Goal: Transaction & Acquisition: Purchase product/service

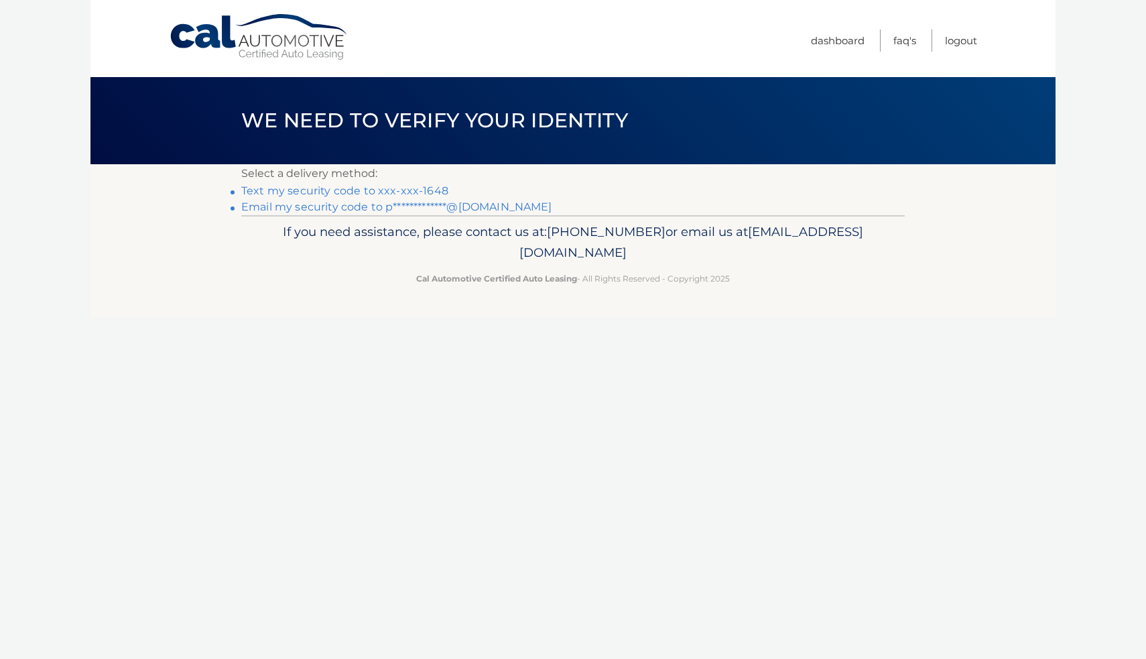
click at [419, 192] on link "Text my security code to xxx-xxx-1648" at bounding box center [344, 190] width 207 height 13
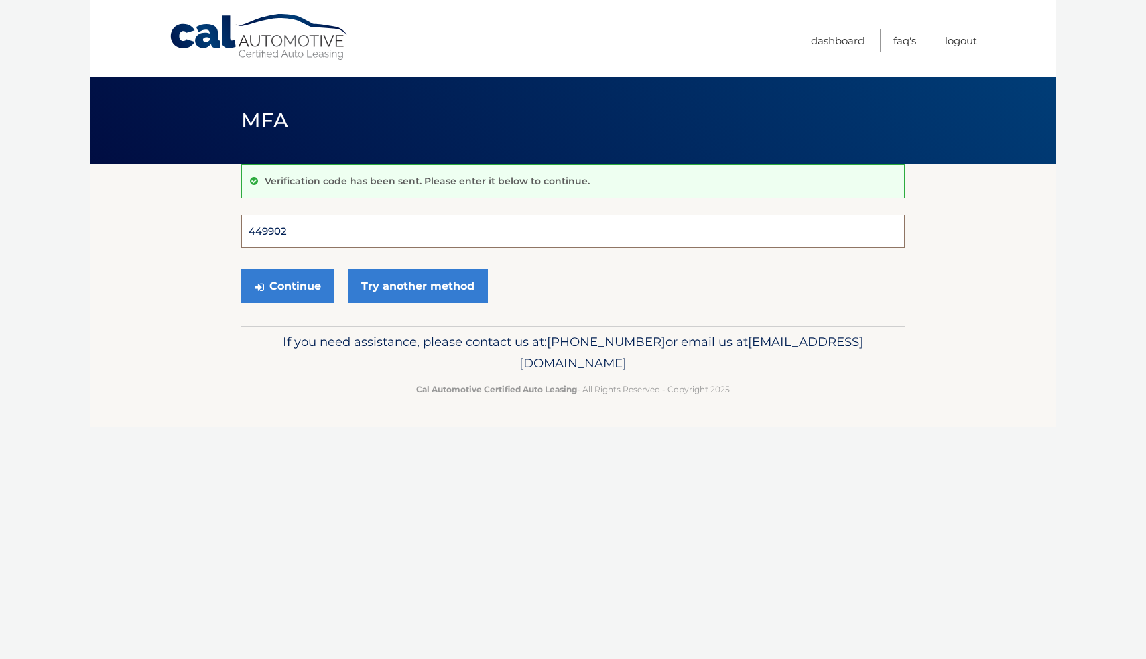
type input "449902"
click at [287, 285] on button "Continue" at bounding box center [287, 286] width 93 height 34
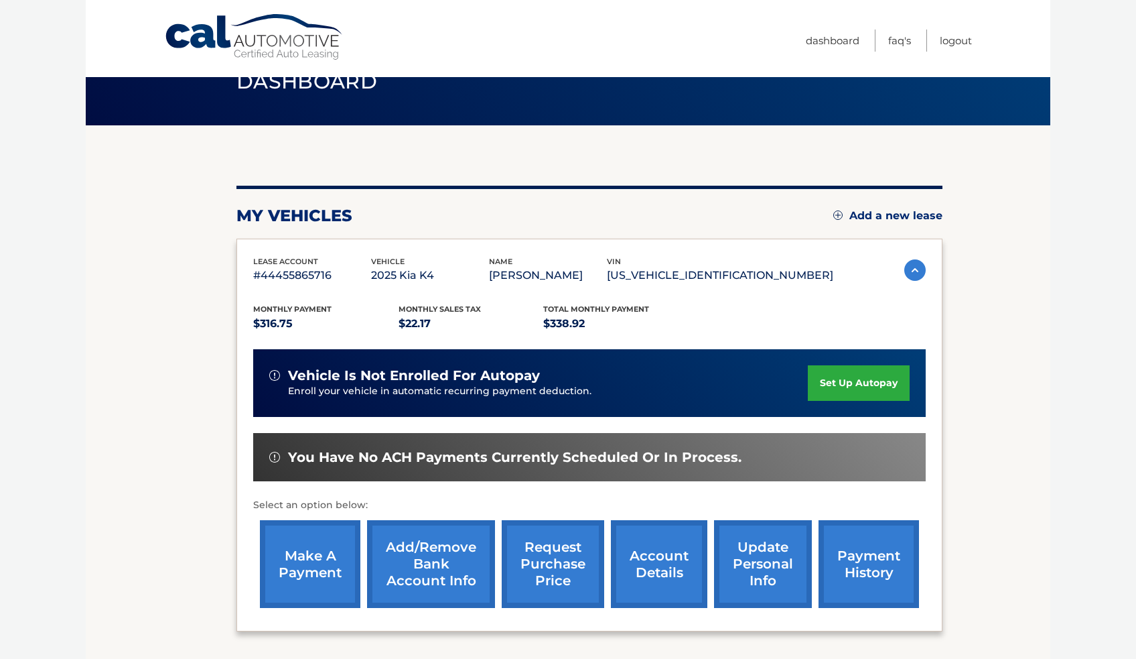
scroll to position [150, 0]
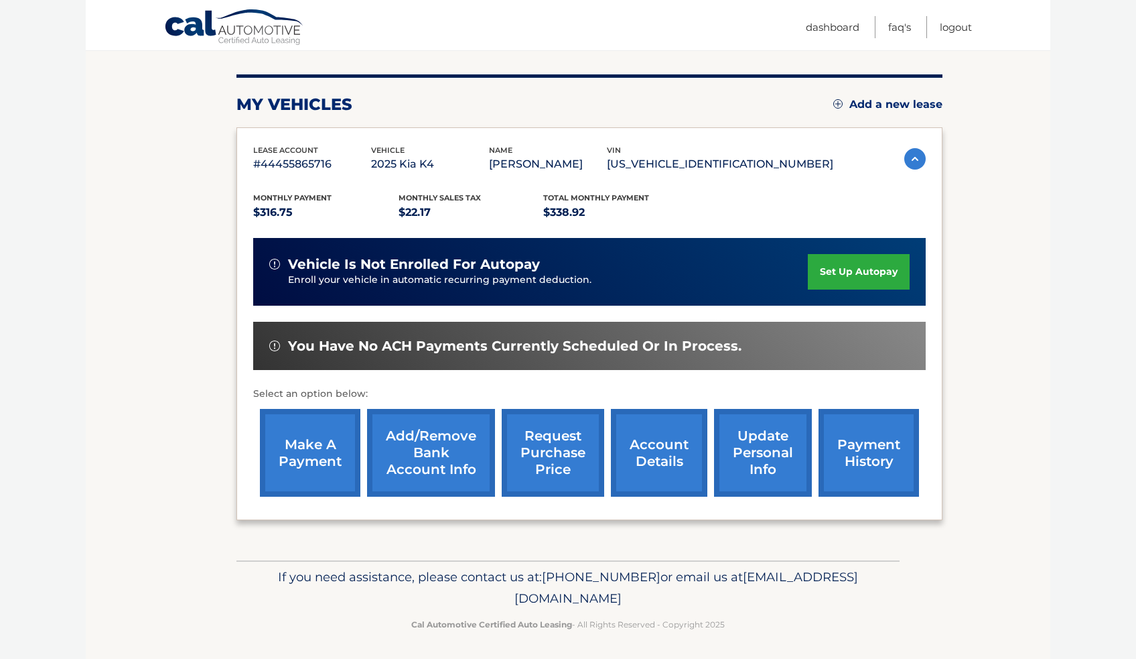
click at [316, 429] on link "make a payment" at bounding box center [310, 453] width 101 height 88
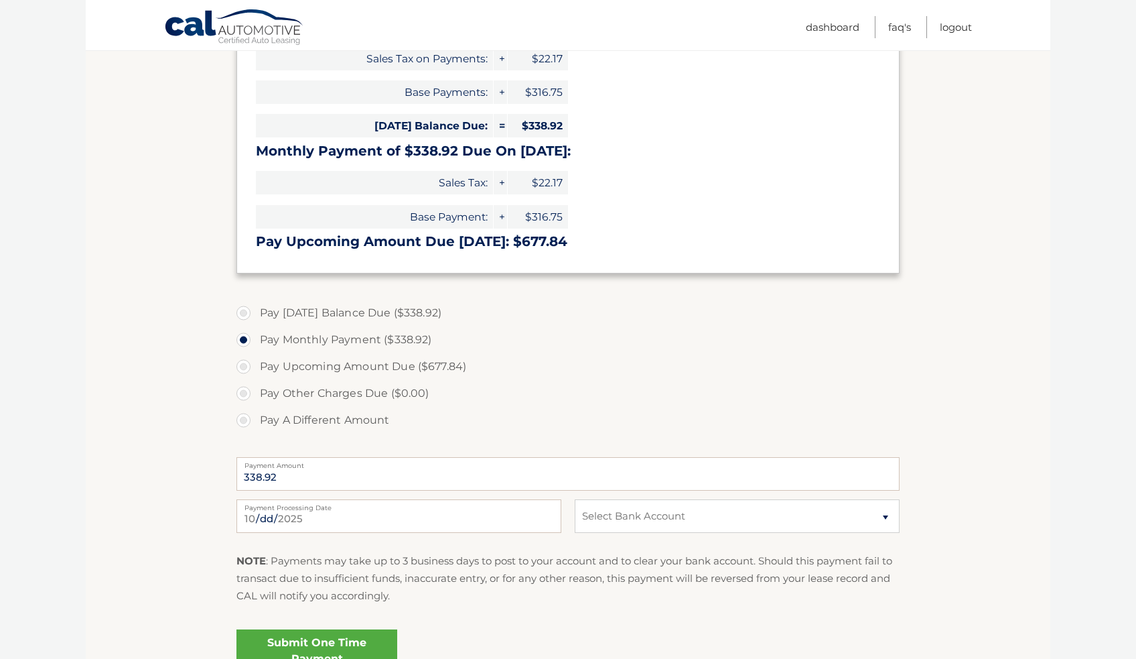
scroll to position [342, 0]
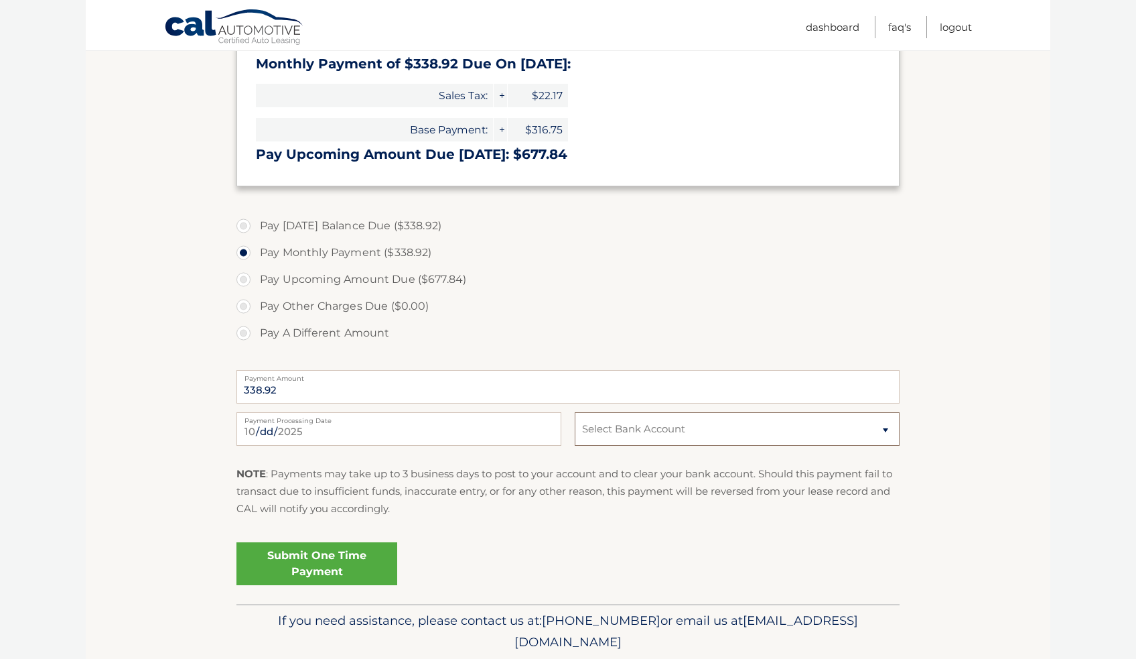
select select "ZjcwN2E0MWItNDMzOC00ODk2LWFkYzMtNmY1ZTNjOTMwMDFm"
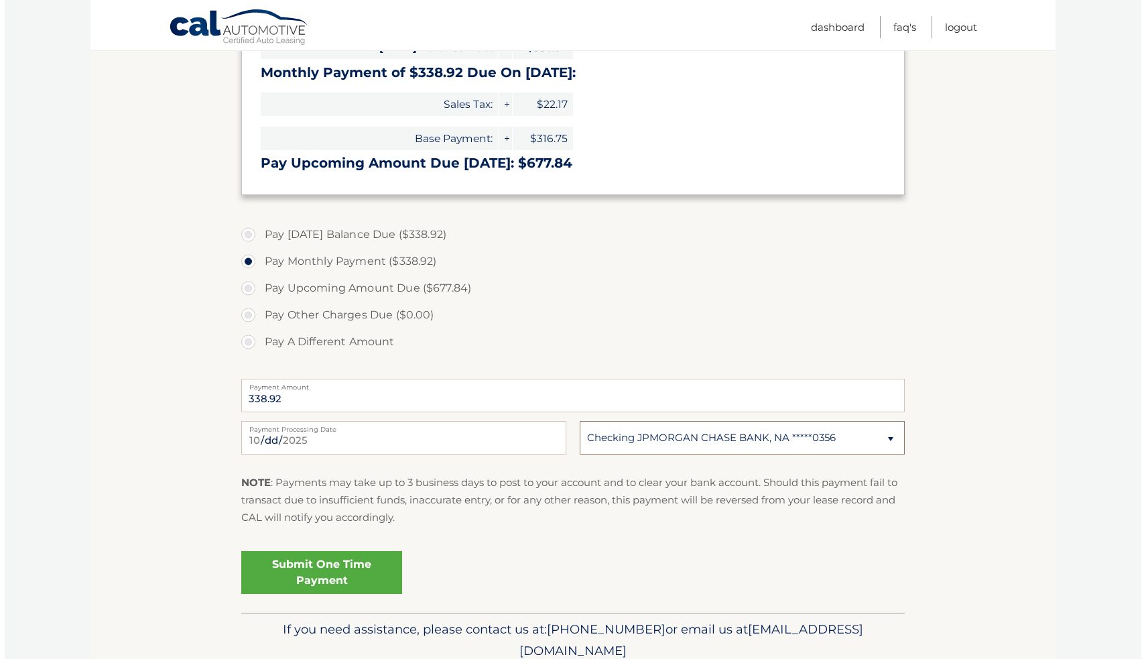
scroll to position [359, 0]
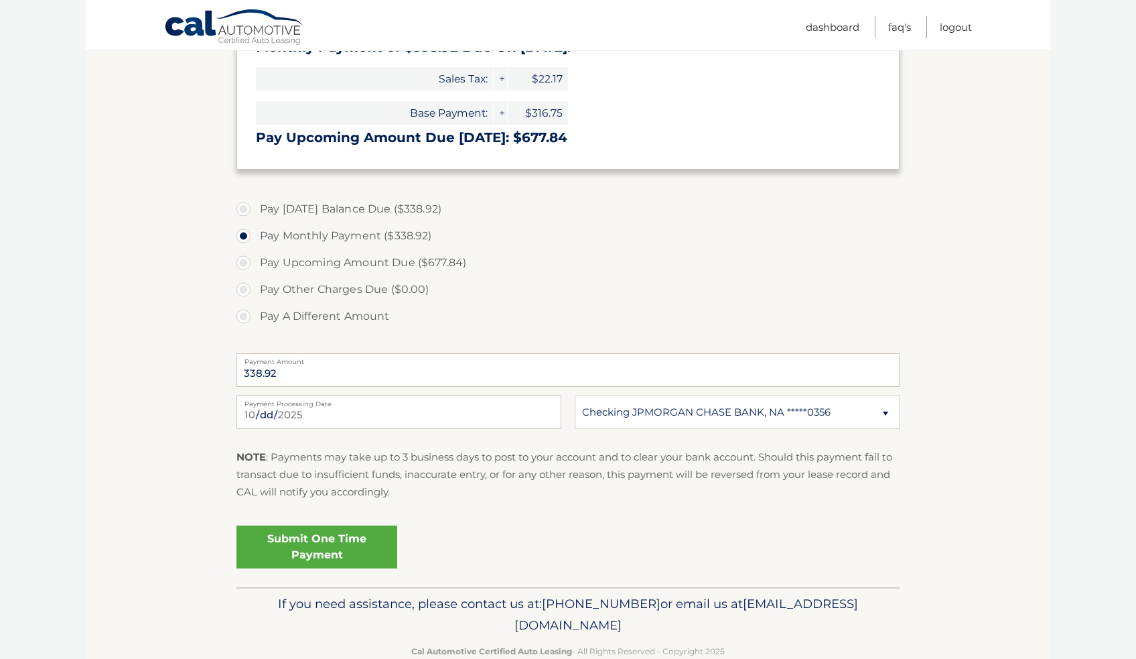
click at [354, 549] on link "Submit One Time Payment" at bounding box center [317, 546] width 161 height 43
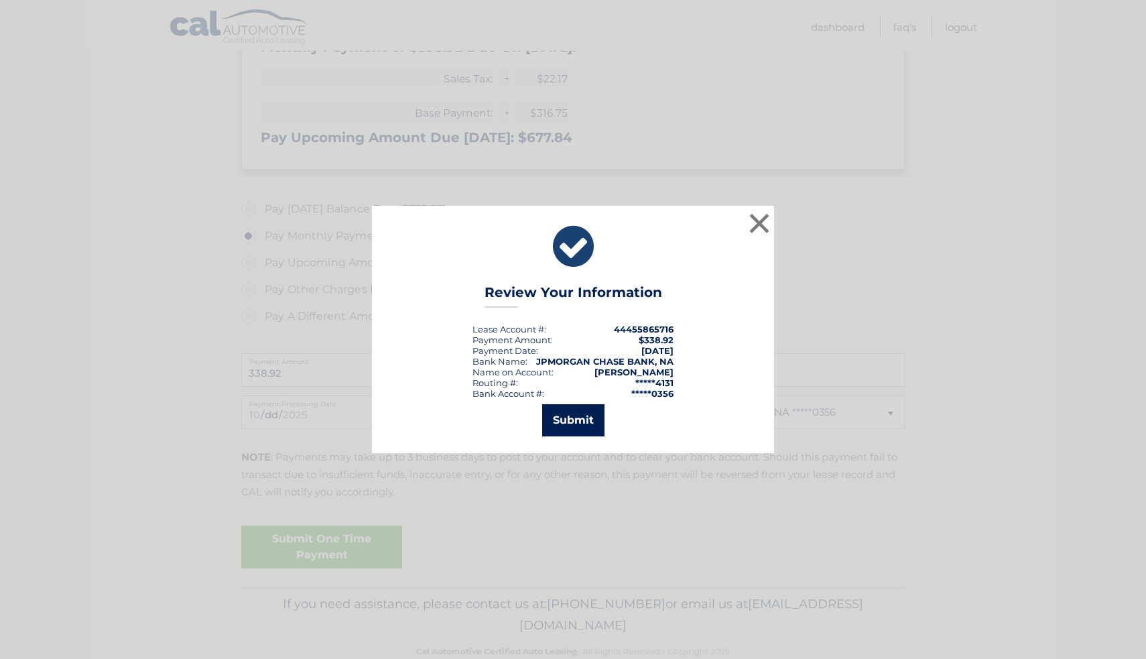
click at [565, 426] on button "Submit" at bounding box center [573, 420] width 62 height 32
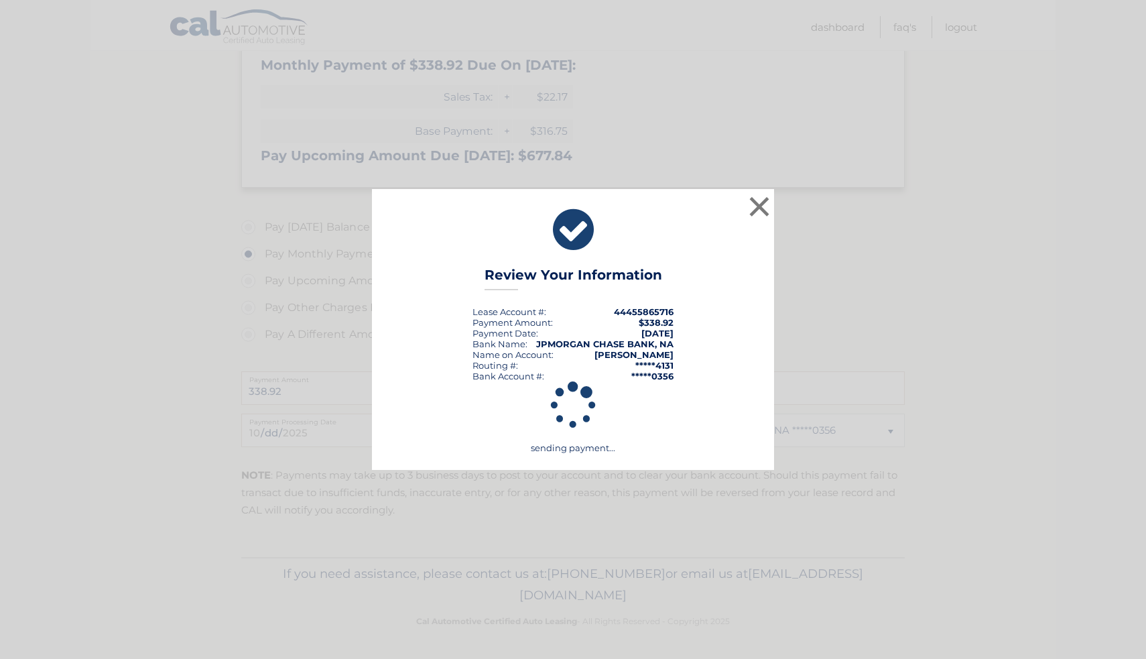
scroll to position [337, 0]
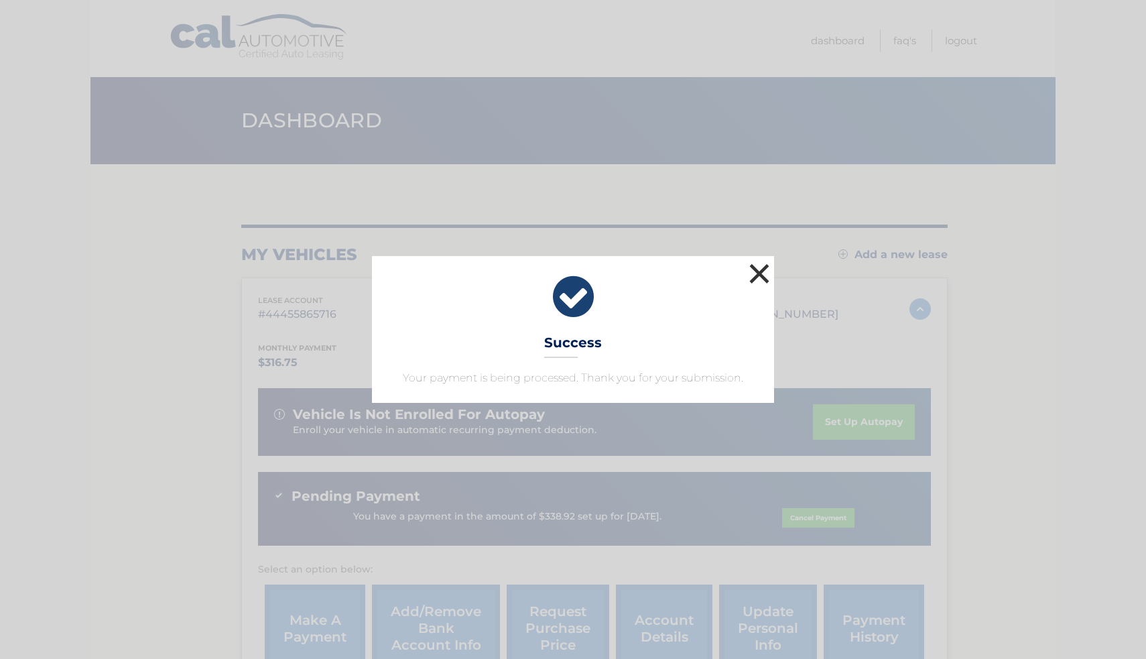
click at [757, 275] on button "×" at bounding box center [759, 273] width 27 height 27
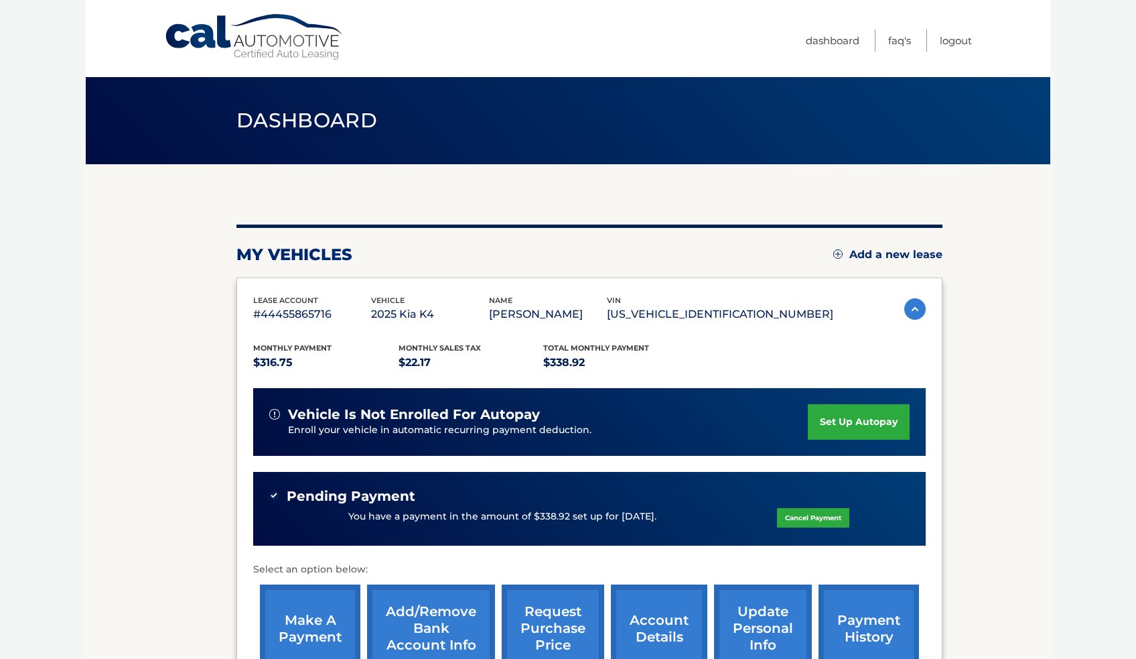
scroll to position [170, 0]
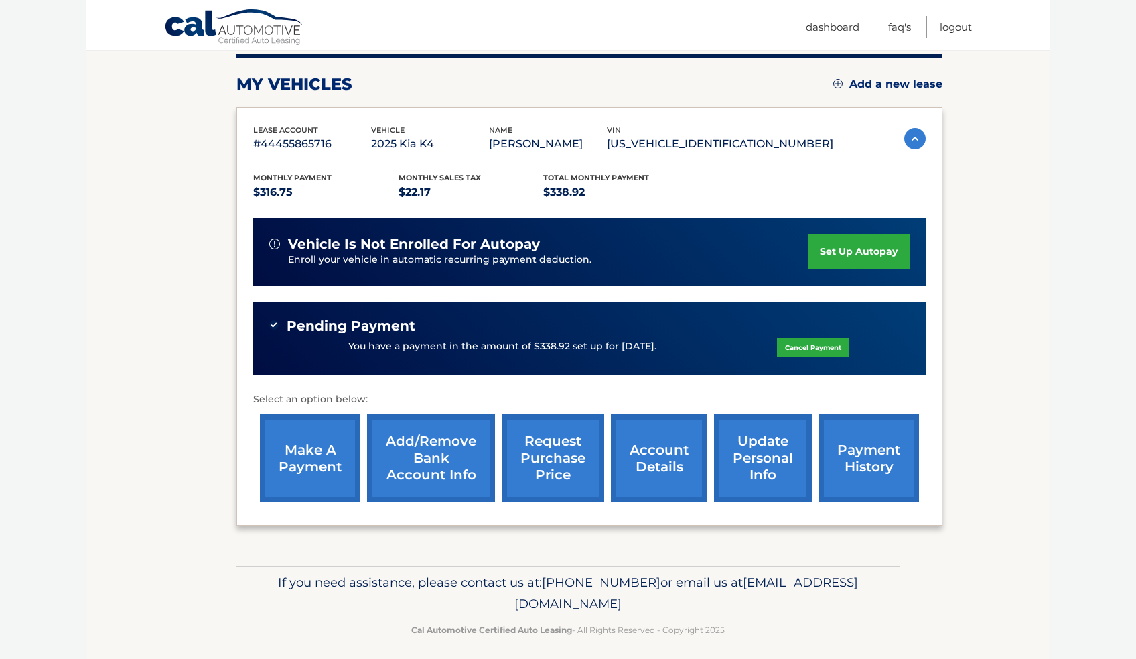
click at [649, 452] on link "account details" at bounding box center [659, 458] width 96 height 88
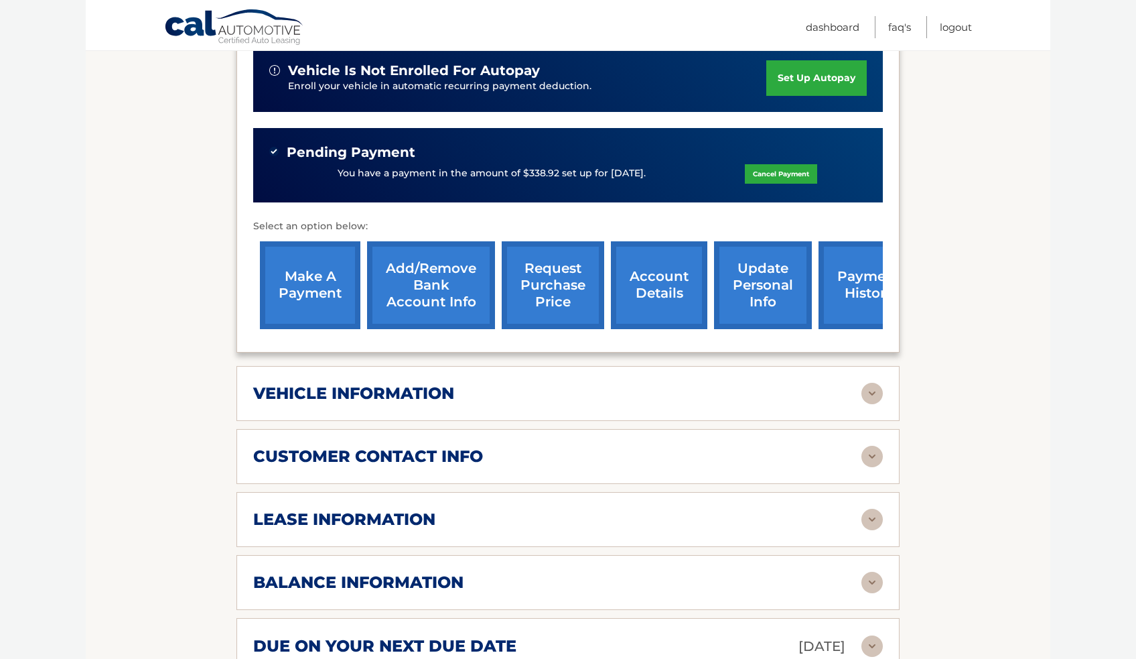
scroll to position [364, 0]
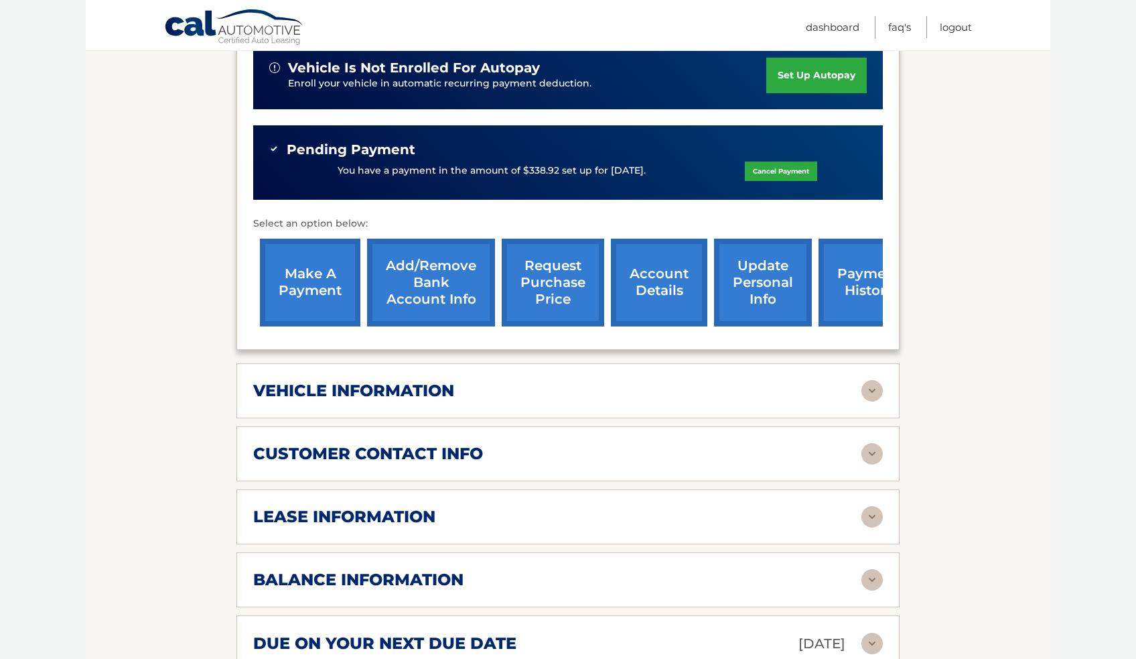
click at [604, 394] on div "vehicle information" at bounding box center [557, 391] width 608 height 20
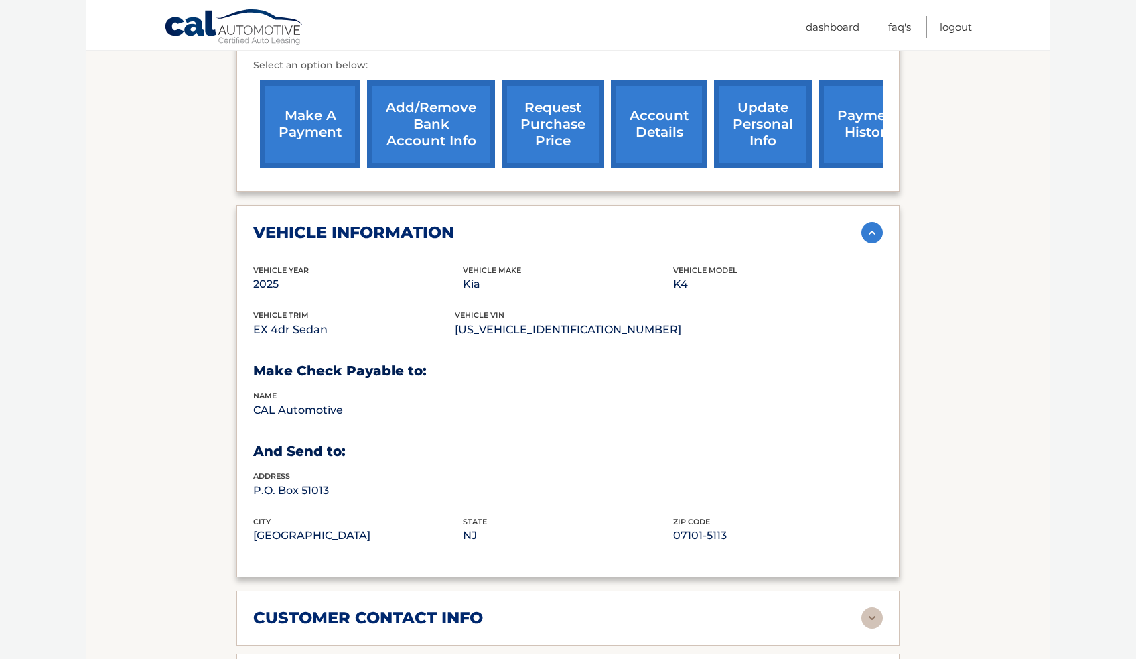
scroll to position [470, 0]
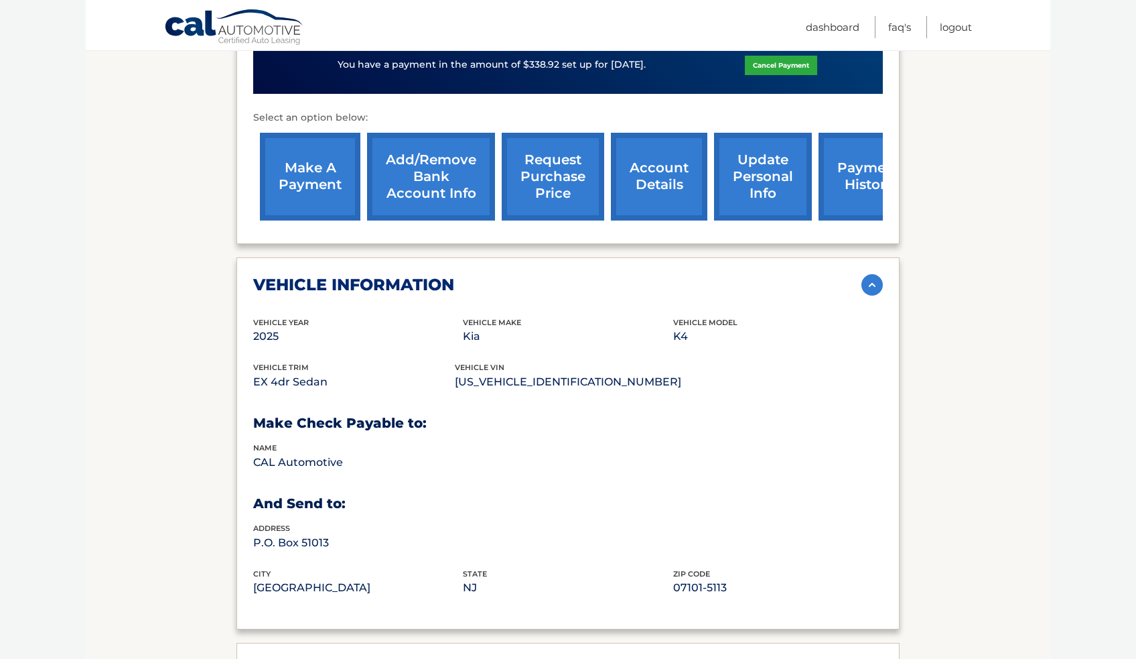
click at [640, 261] on div "vehicle information vehicle Year [DATE] vehicle make Kia vehicle model K4 vehic…" at bounding box center [568, 443] width 663 height 373
click at [641, 274] on div "vehicle information" at bounding box center [568, 284] width 630 height 21
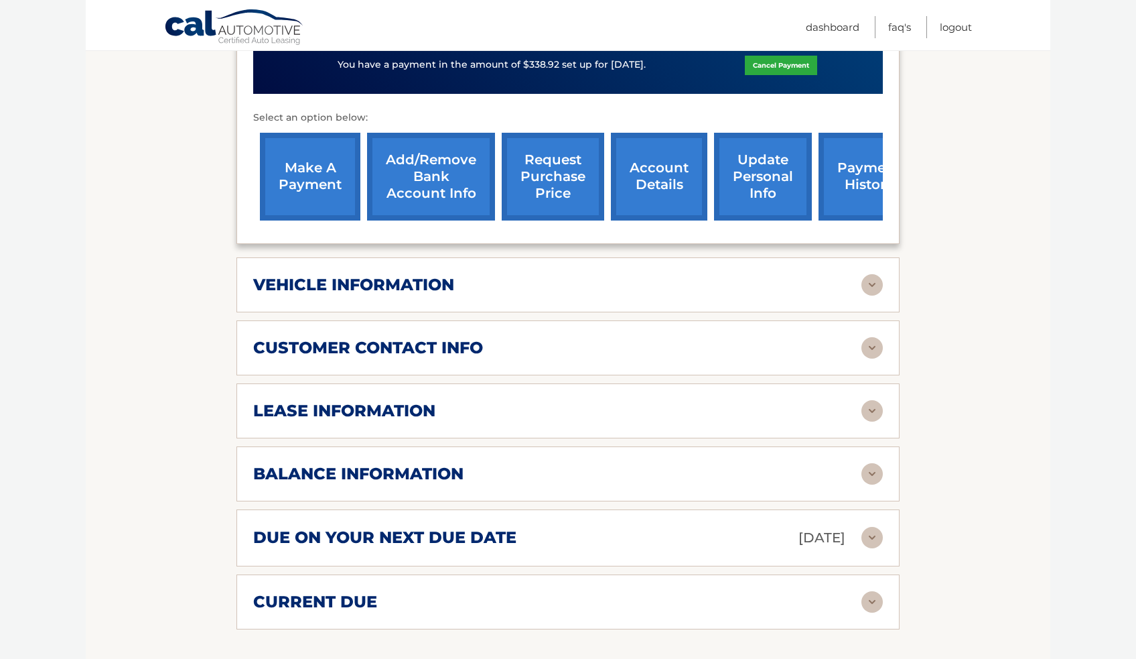
click at [486, 344] on div "customer contact info" at bounding box center [557, 348] width 608 height 20
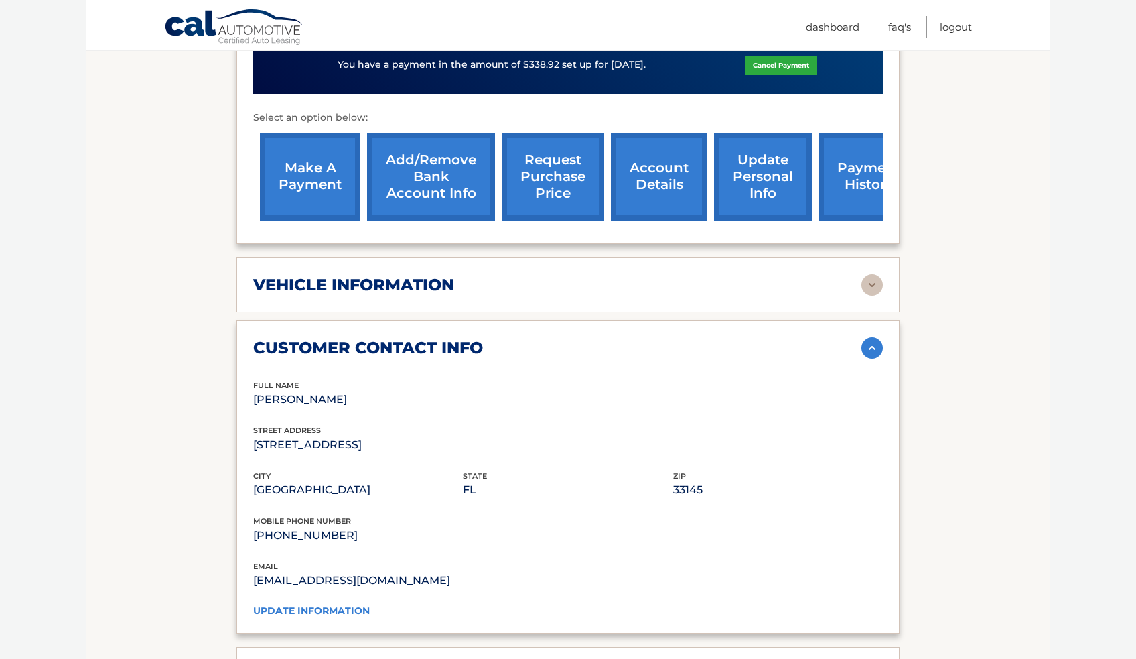
click at [486, 344] on div "customer contact info" at bounding box center [557, 348] width 608 height 20
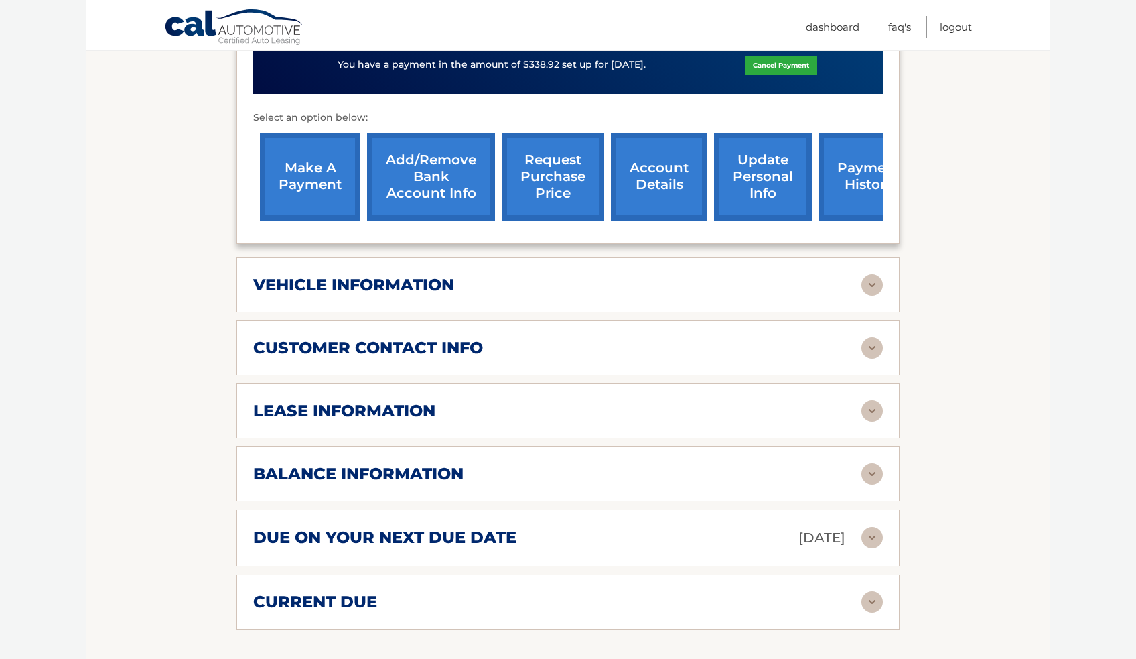
click at [496, 393] on div "lease information Contract Start Date Mar 30, 2025 Term 36 Maturity Date Mar 30…" at bounding box center [568, 410] width 663 height 55
click at [495, 403] on div "lease information" at bounding box center [557, 411] width 608 height 20
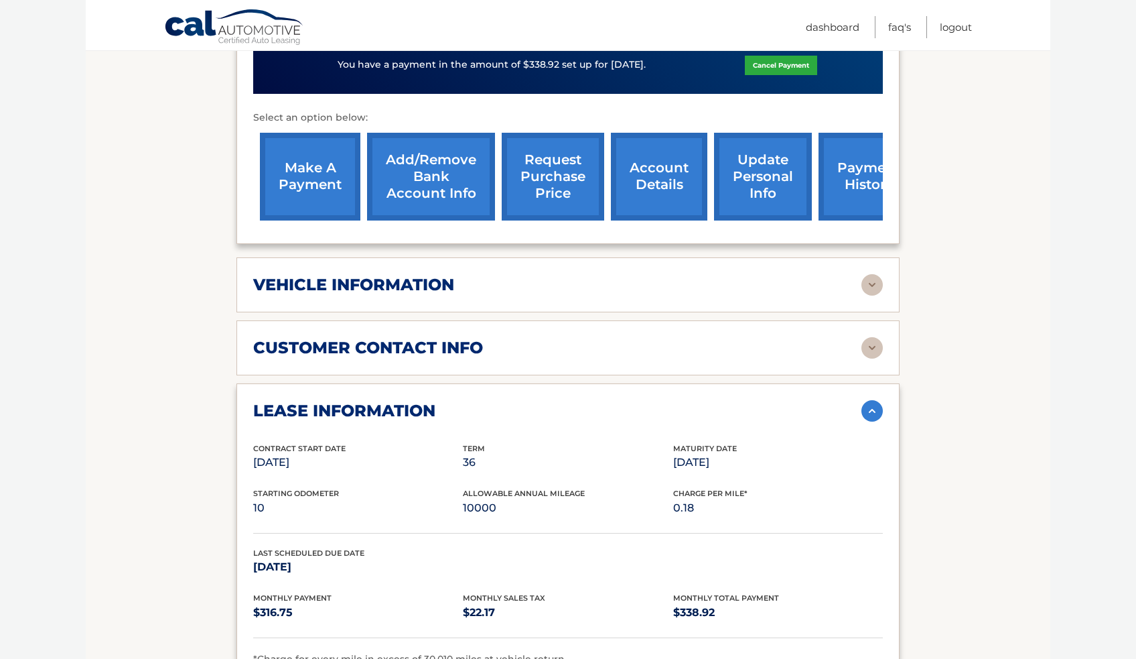
click at [495, 403] on div "lease information" at bounding box center [557, 411] width 608 height 20
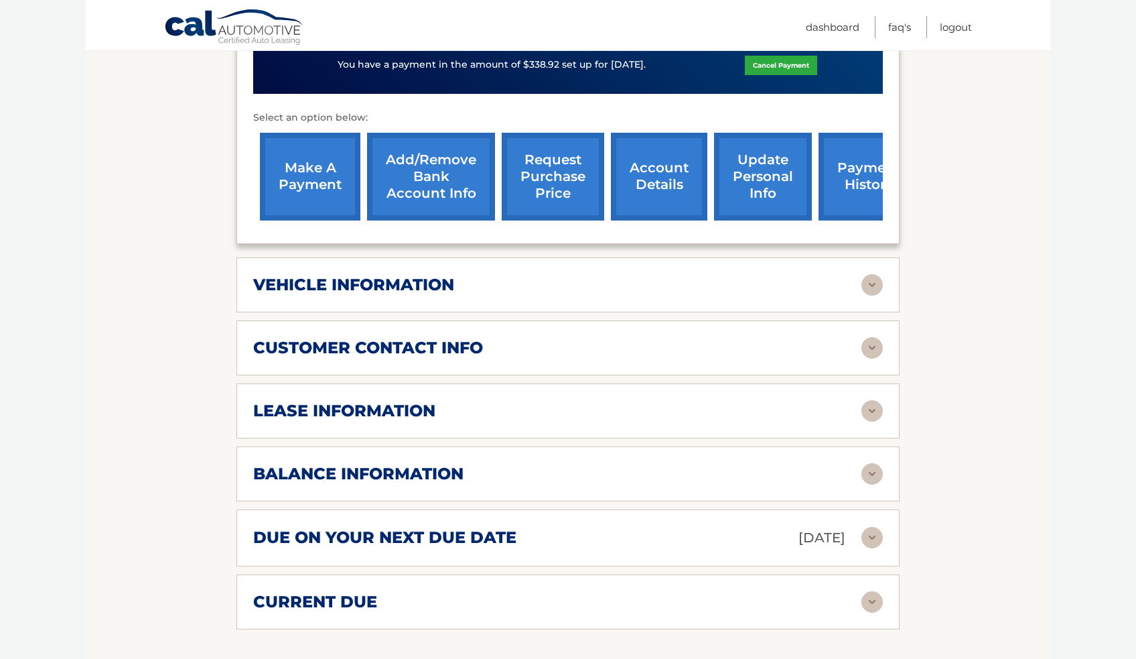
click at [500, 480] on div "balance information" at bounding box center [568, 473] width 630 height 21
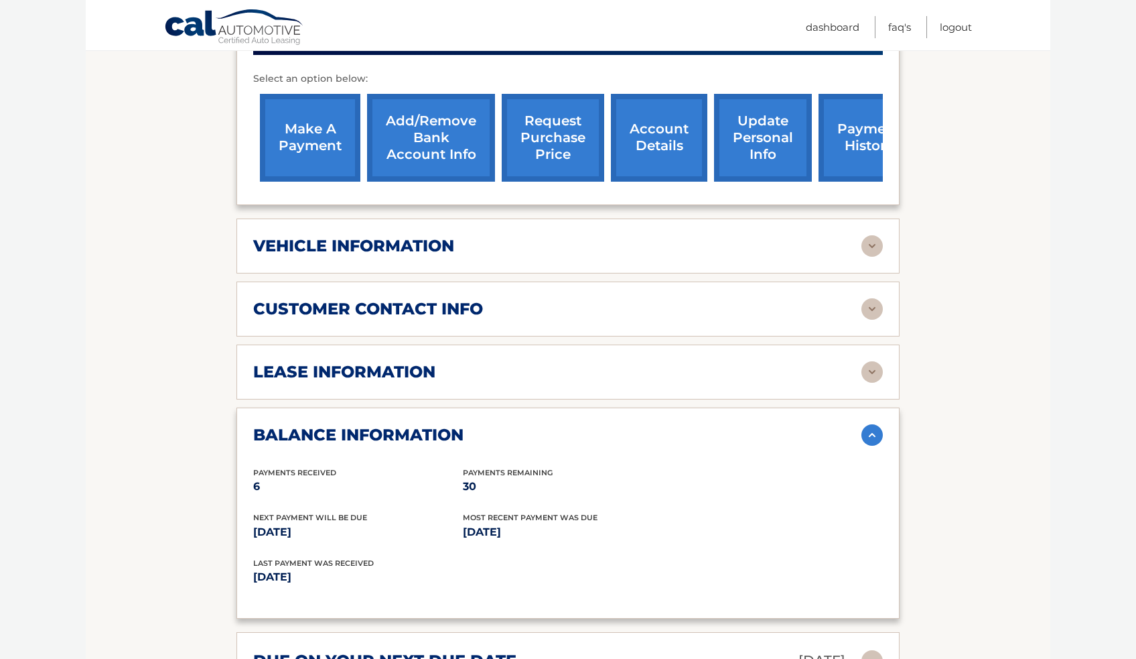
scroll to position [608, 0]
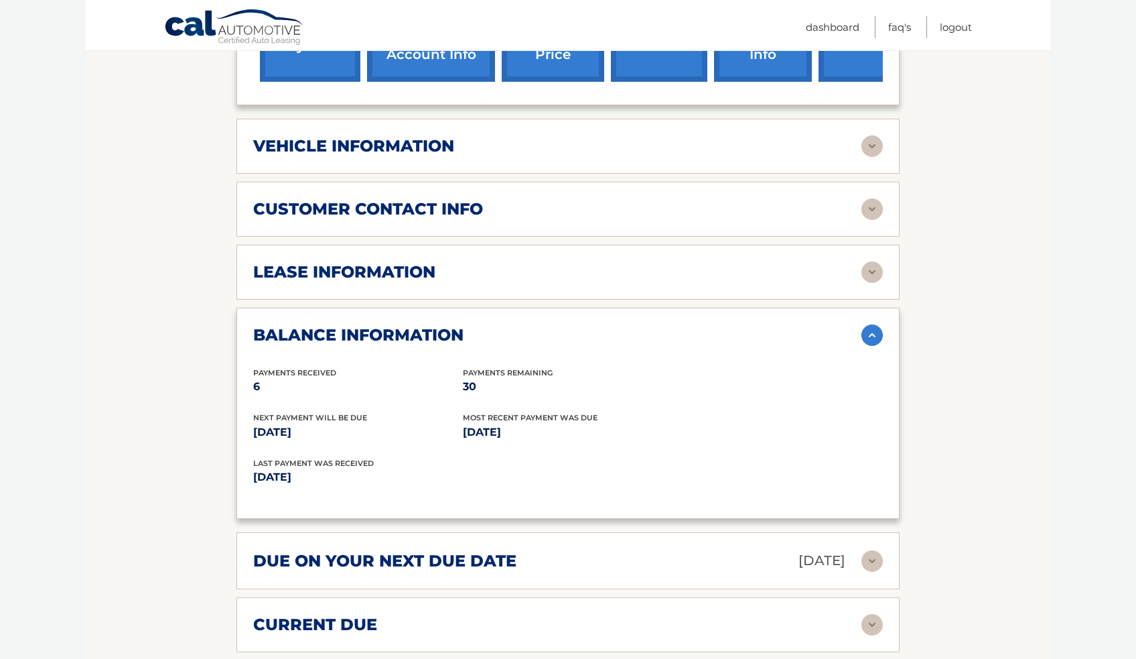
click at [872, 333] on img at bounding box center [872, 334] width 21 height 21
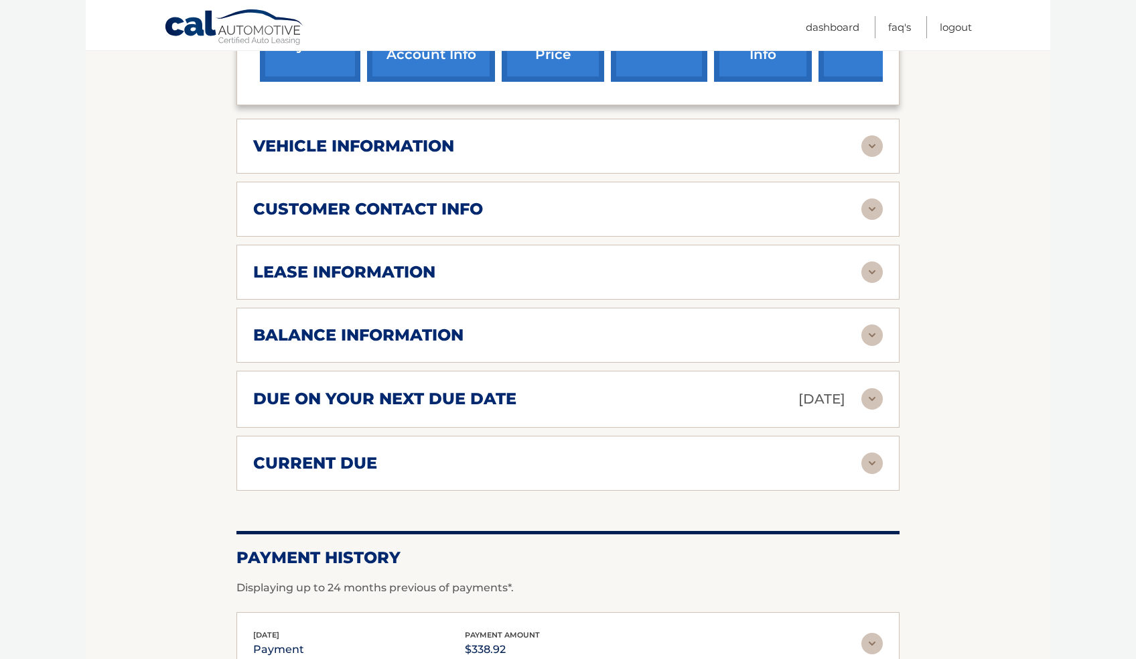
click at [867, 393] on img at bounding box center [872, 398] width 21 height 21
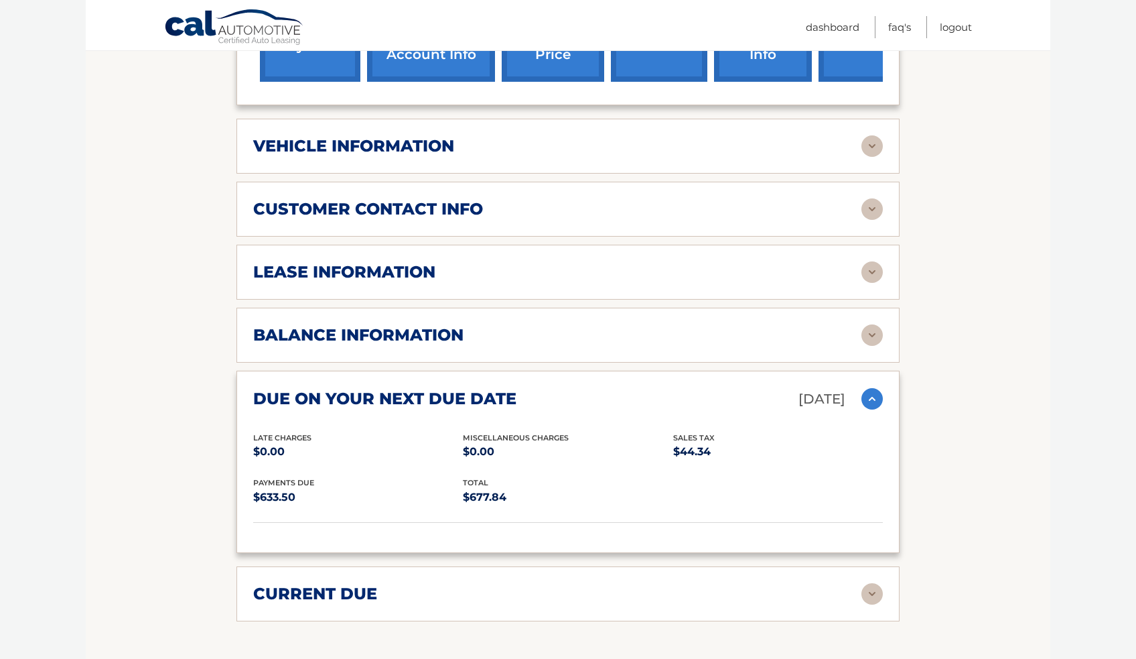
click at [868, 393] on img at bounding box center [872, 398] width 21 height 21
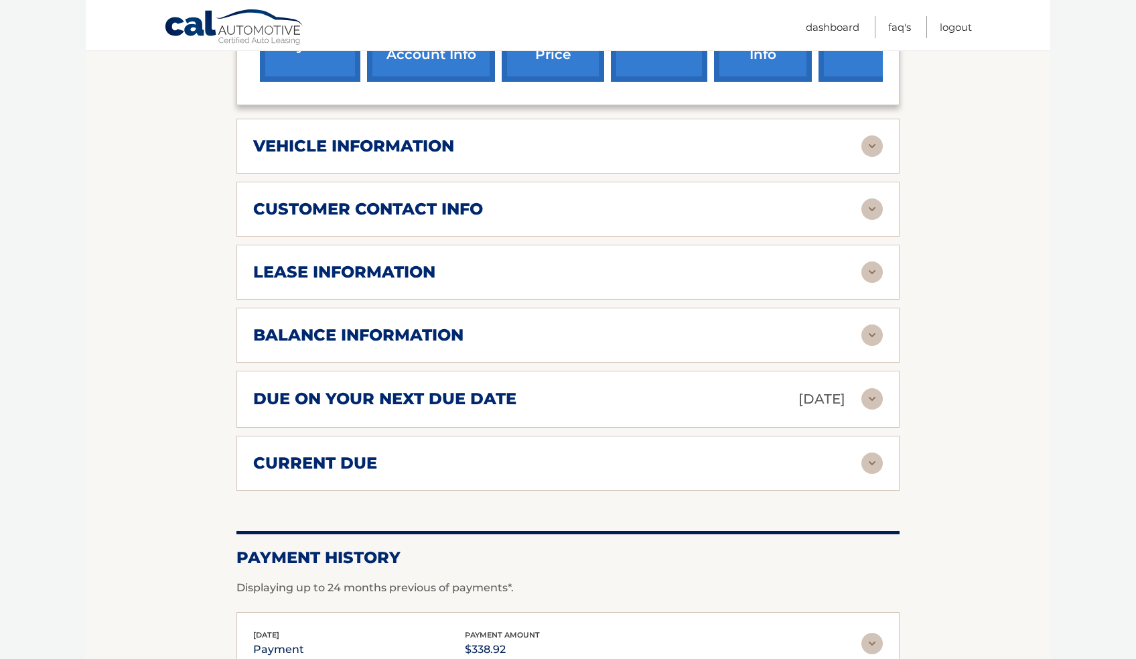
click at [874, 466] on img at bounding box center [872, 462] width 21 height 21
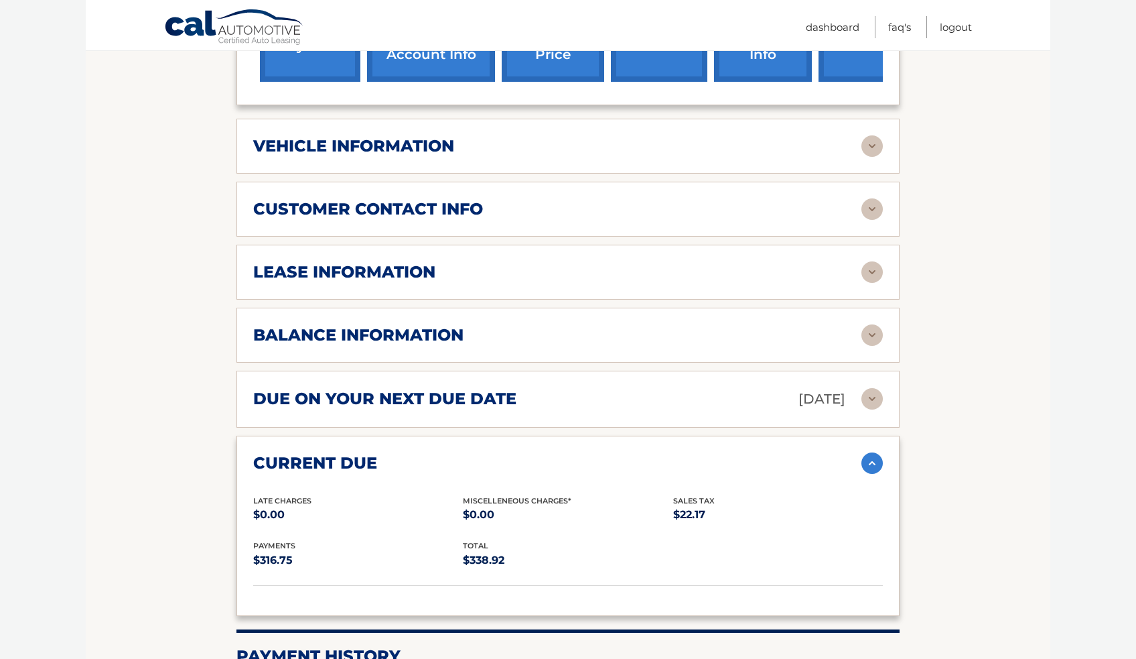
click at [874, 466] on img at bounding box center [872, 462] width 21 height 21
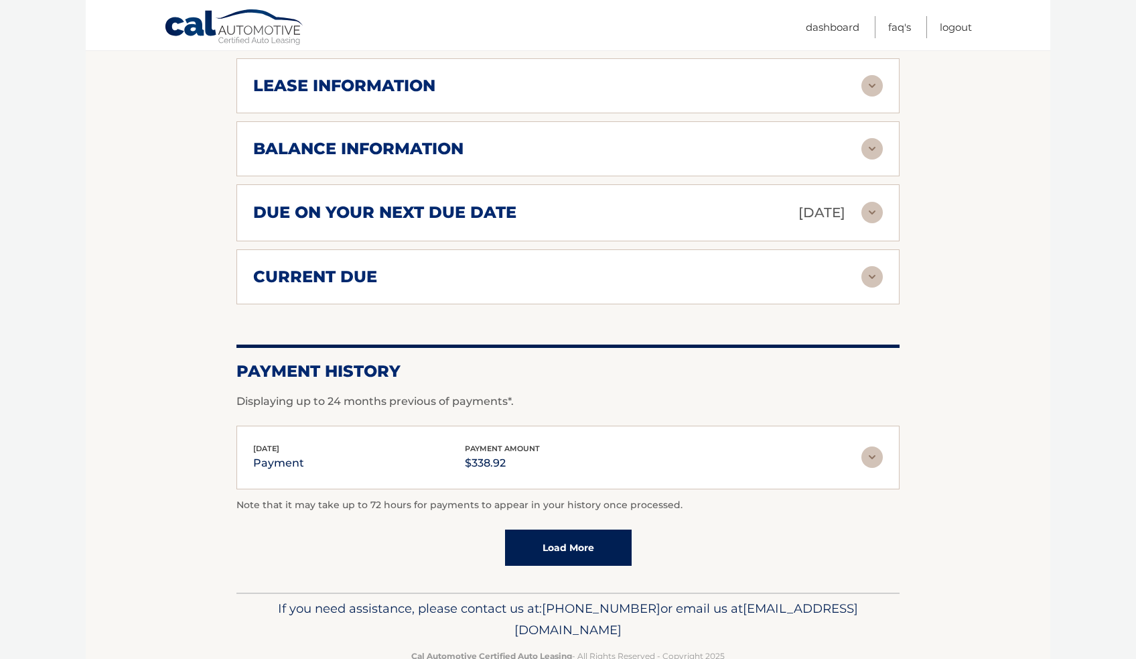
scroll to position [0, 0]
